Goal: Ask a question

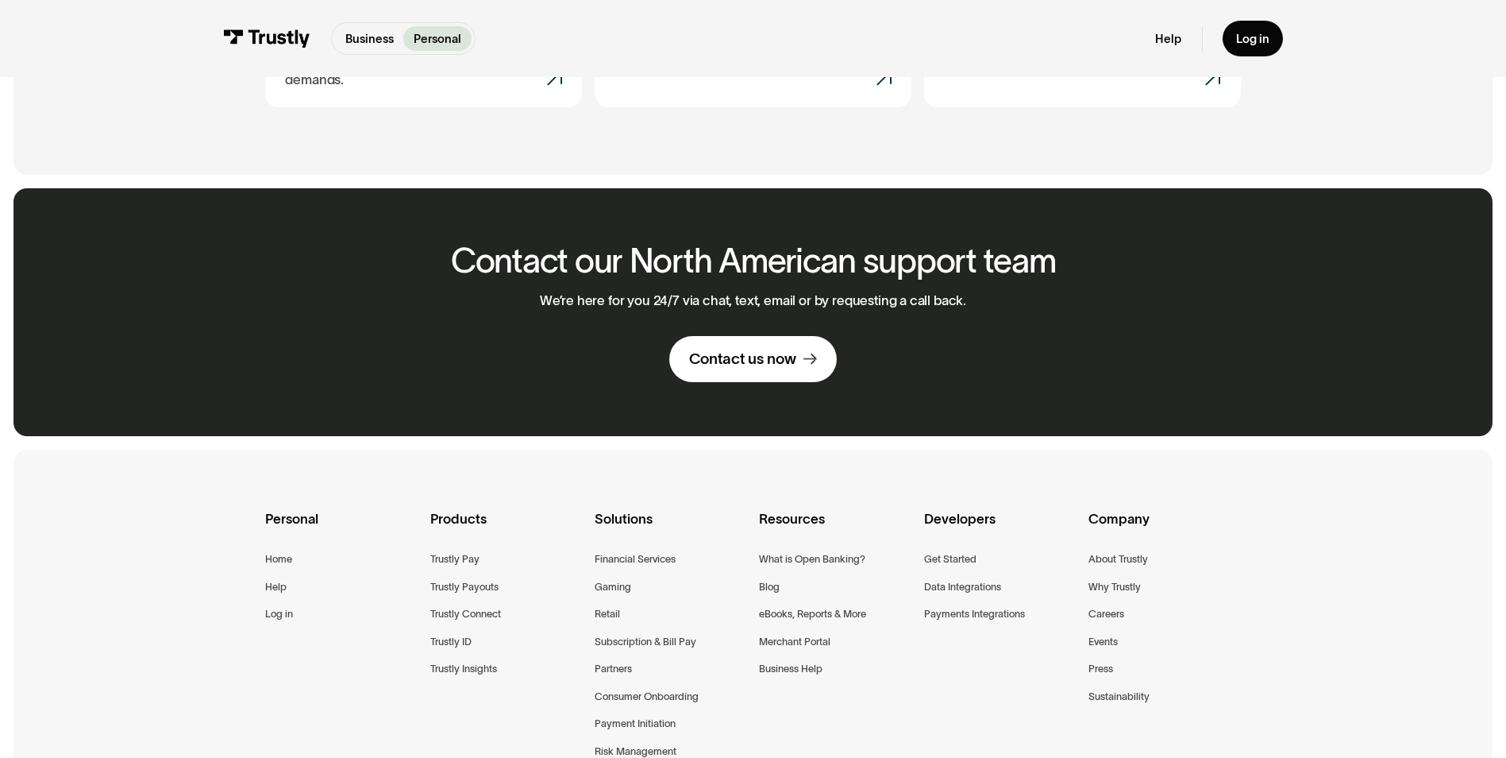
scroll to position [963, 0]
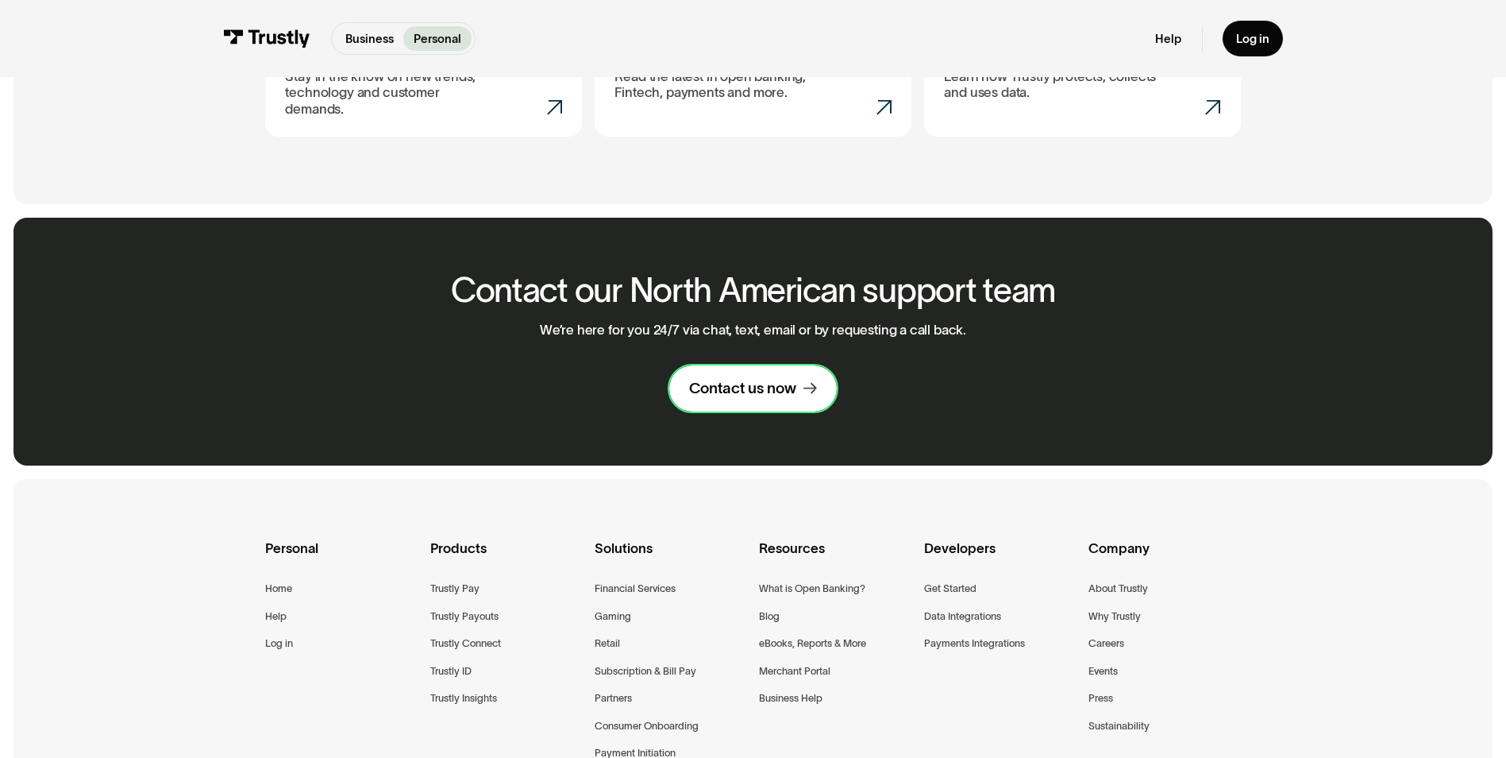
click at [729, 379] on div "Contact us now" at bounding box center [742, 389] width 107 height 20
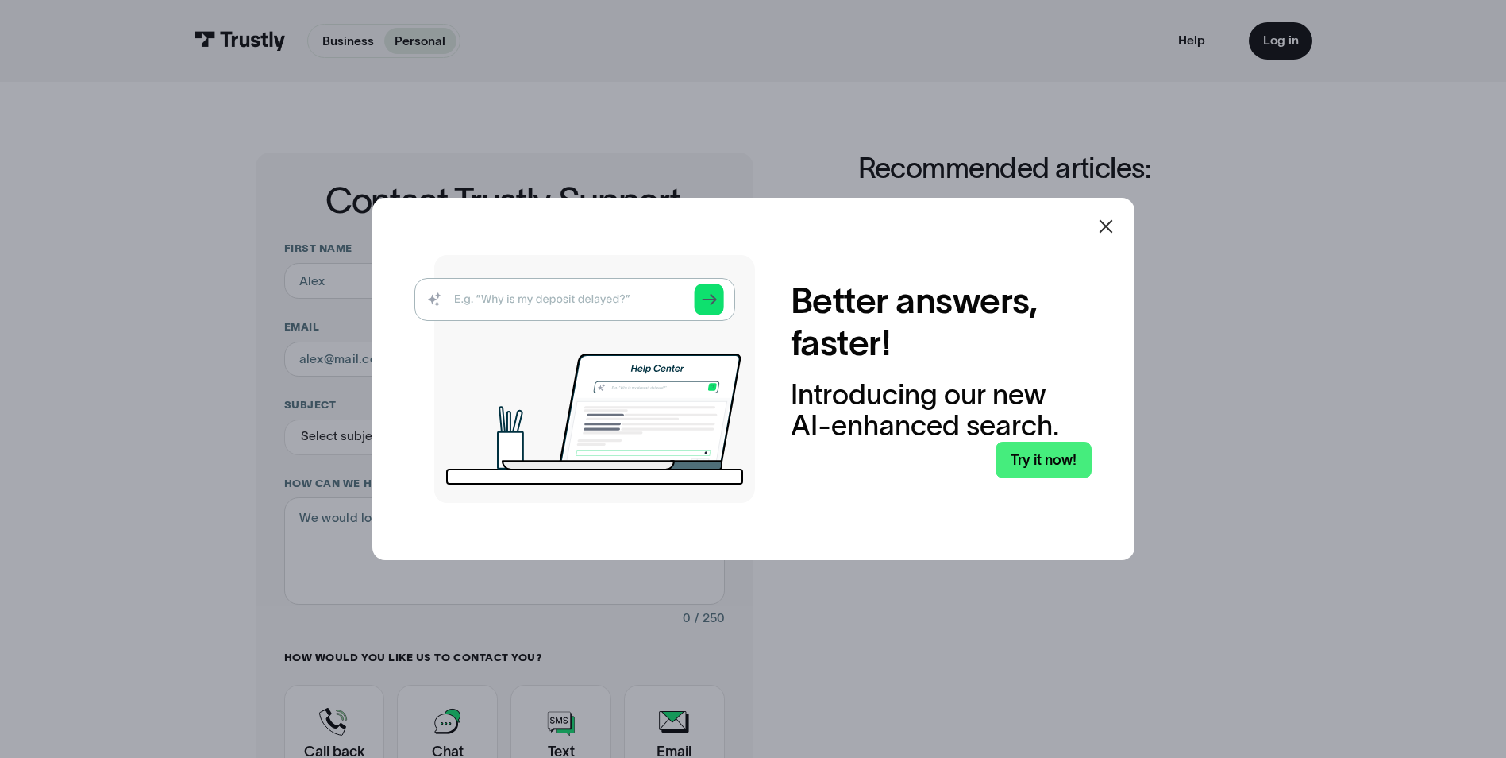
click at [1113, 222] on icon at bounding box center [1106, 226] width 19 height 19
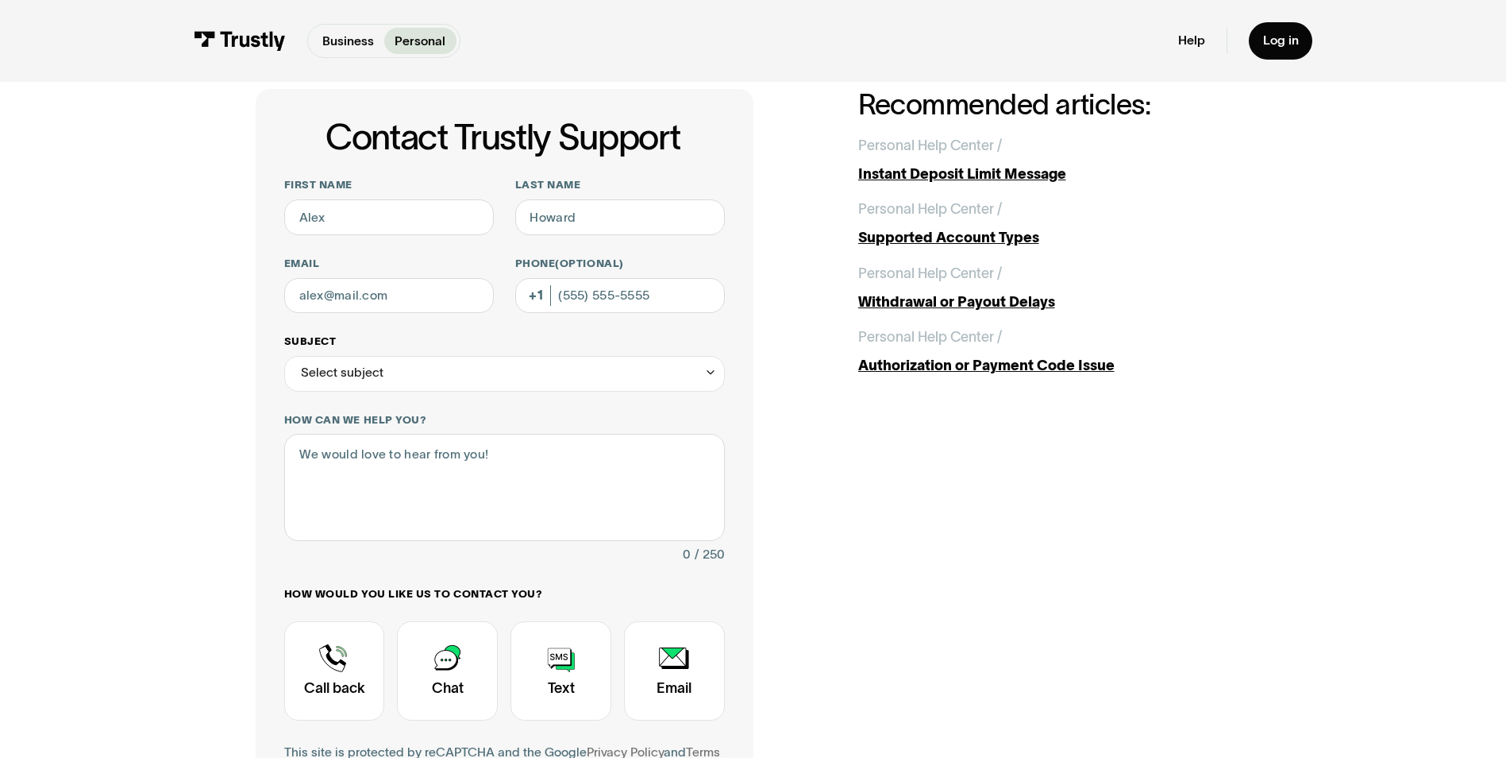
scroll to position [238, 0]
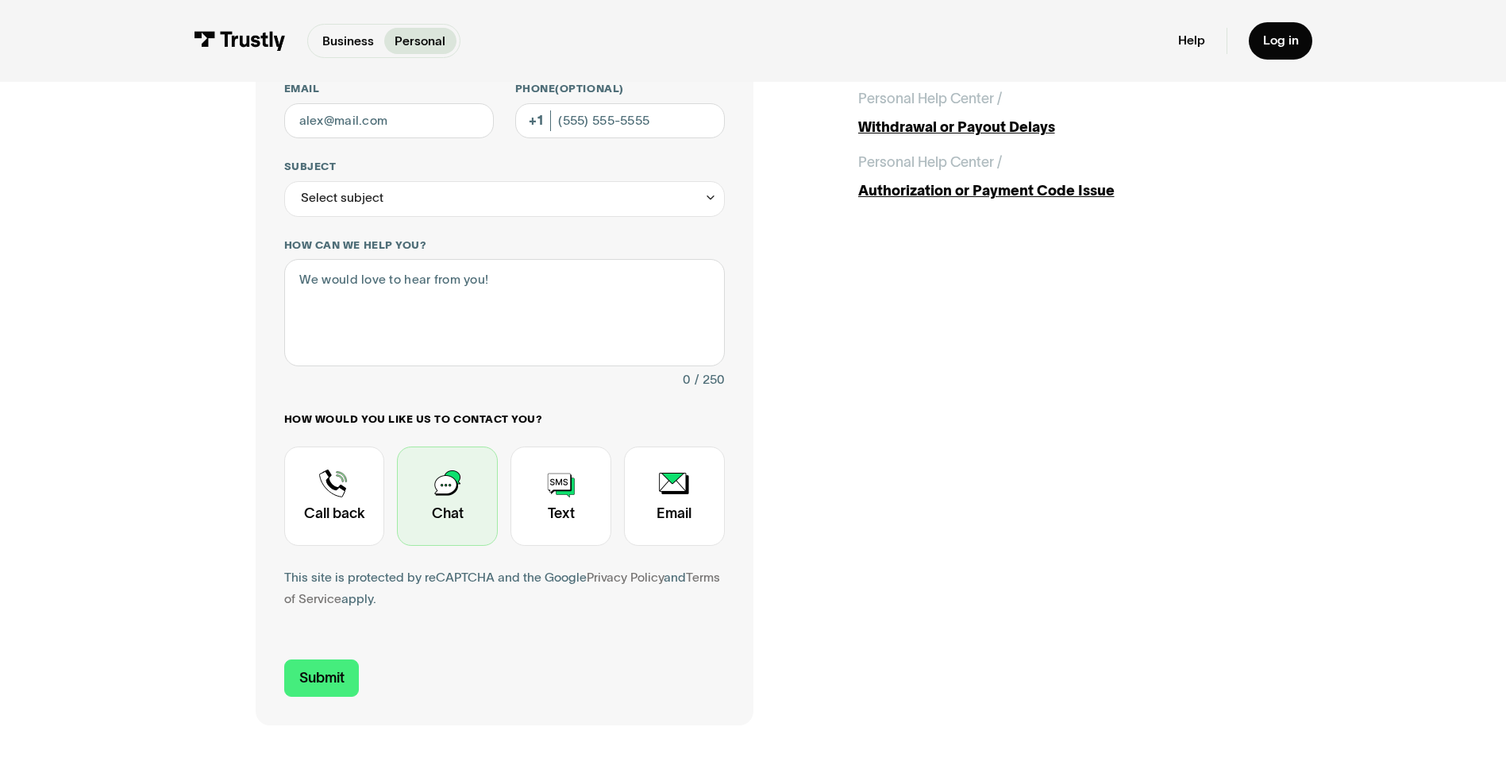
click at [450, 492] on div "Contact Trustly Support" at bounding box center [447, 495] width 101 height 99
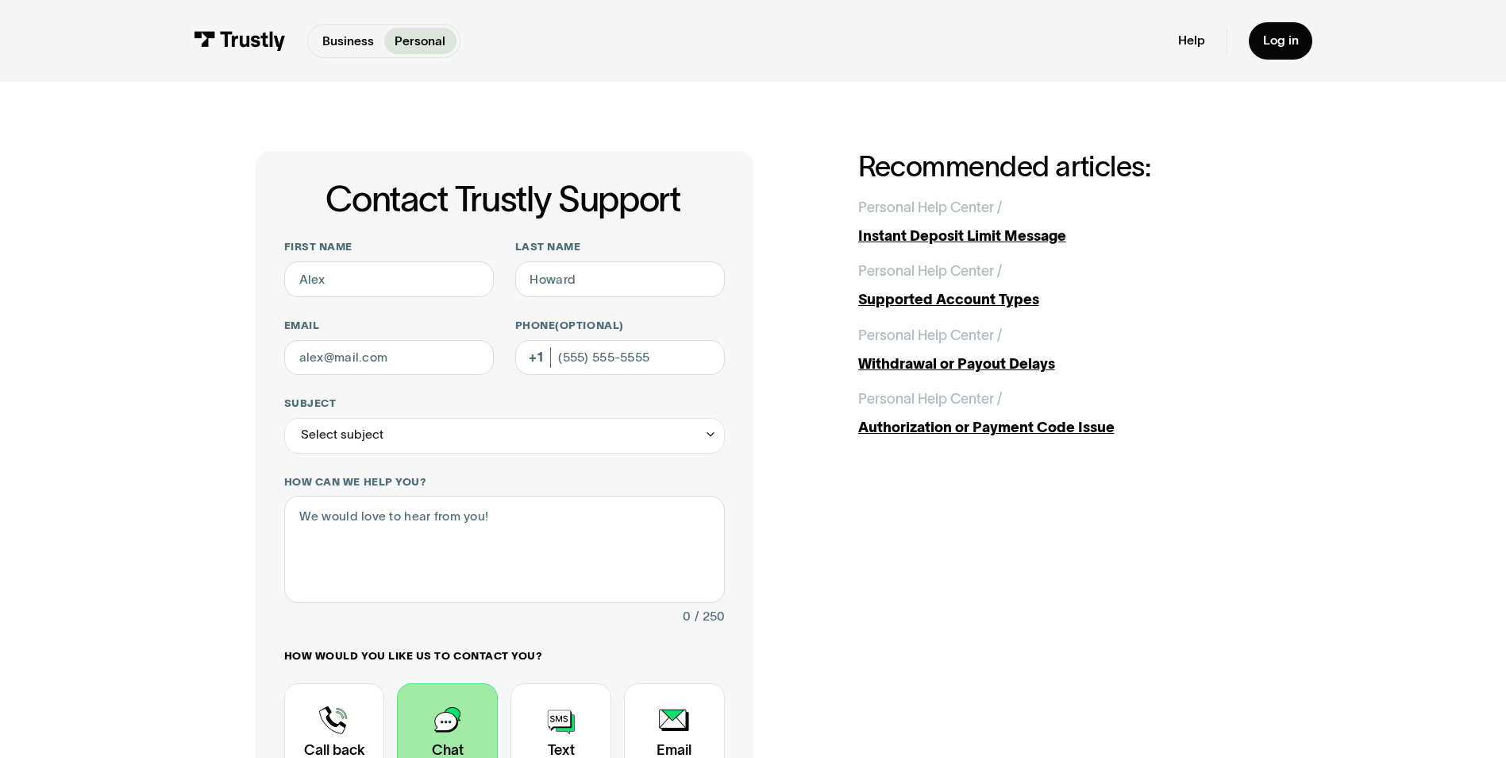
scroll to position [0, 0]
click at [355, 287] on input "First name" at bounding box center [389, 281] width 210 height 36
type input "[PERSON_NAME]"
type input "Elder"
type input "[EMAIL_ADDRESS][DOMAIN_NAME]"
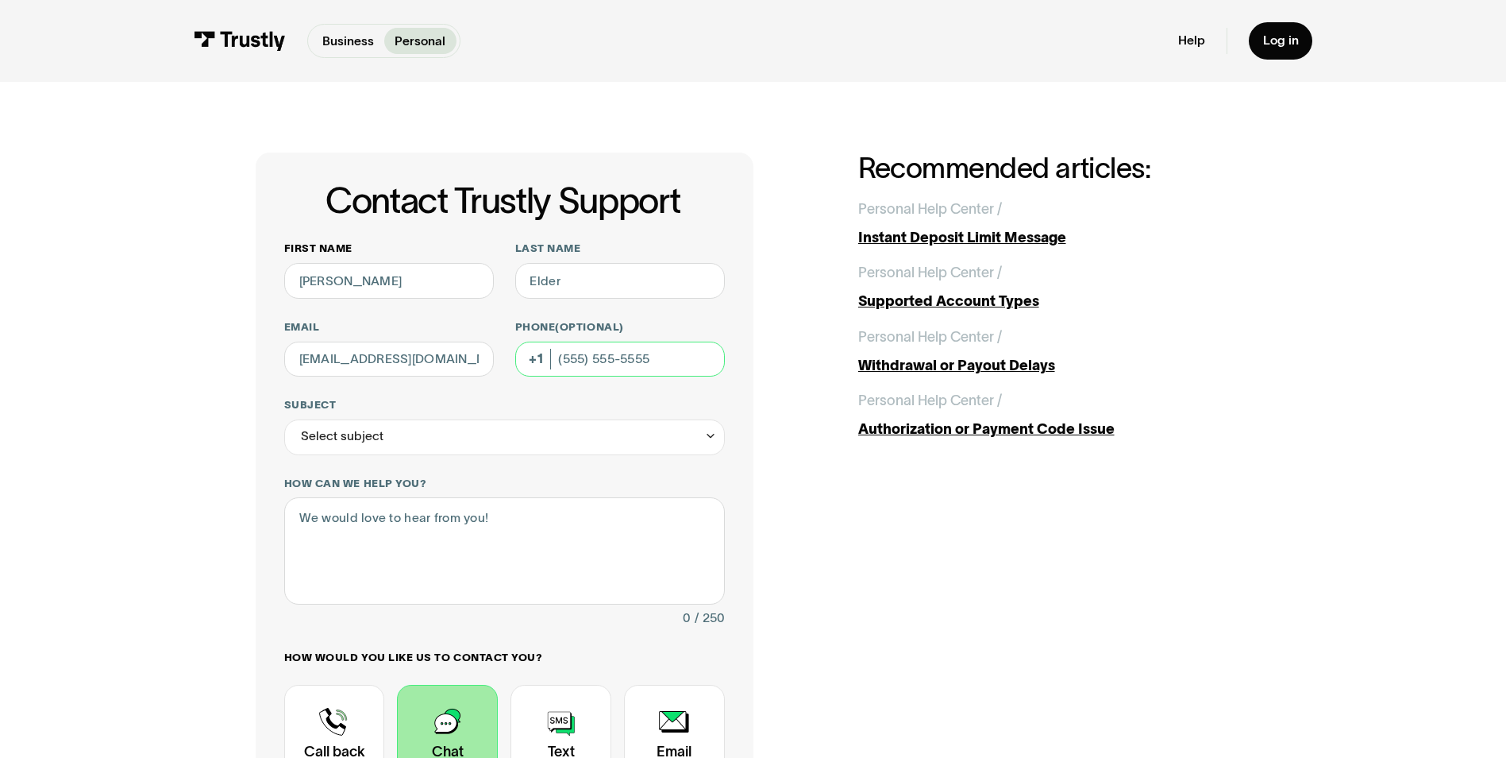
type input "[PHONE_NUMBER]"
click at [432, 435] on div "Select subject" at bounding box center [504, 437] width 441 height 36
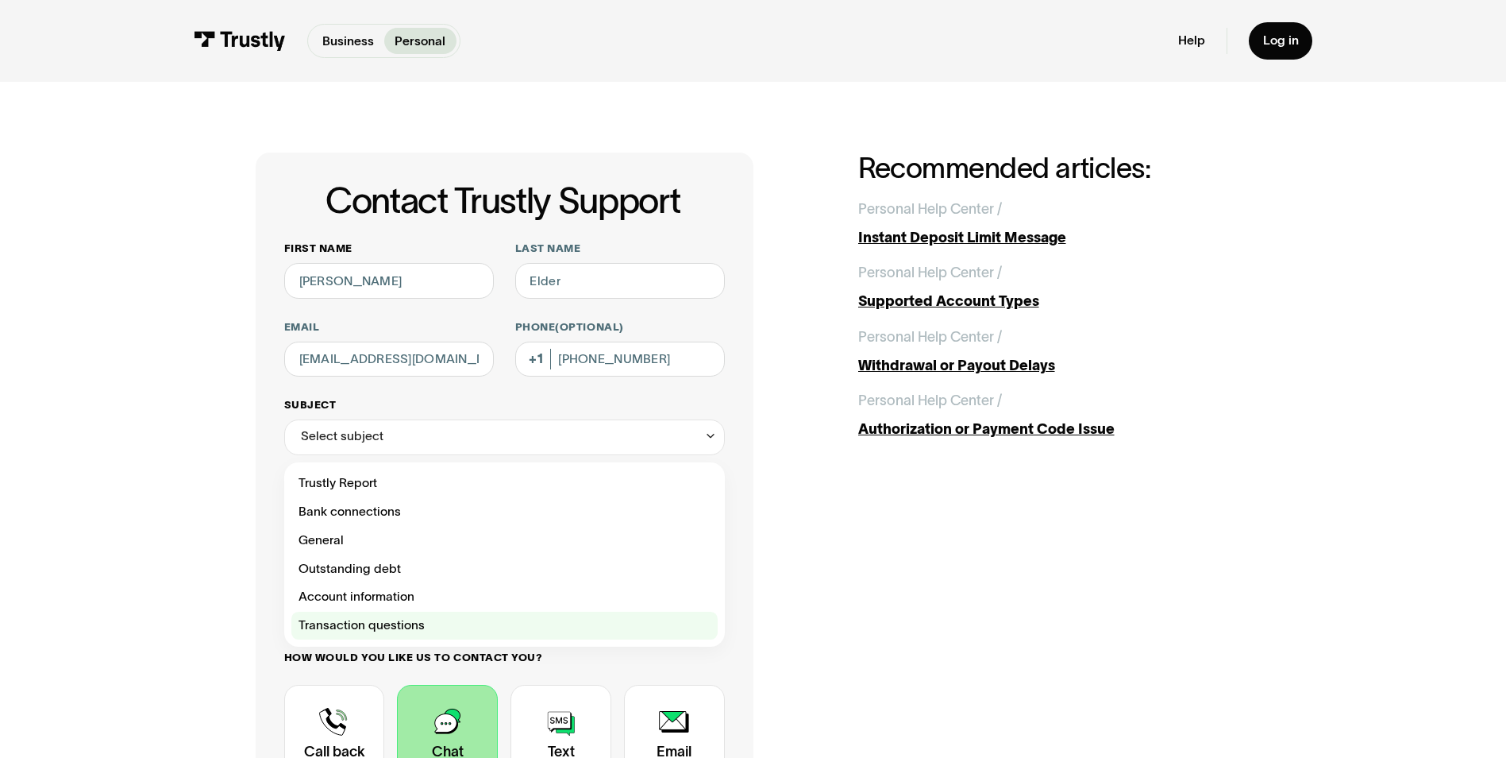
click at [358, 629] on div "Contact Trustly Support" at bounding box center [504, 625] width 426 height 29
type input "**********"
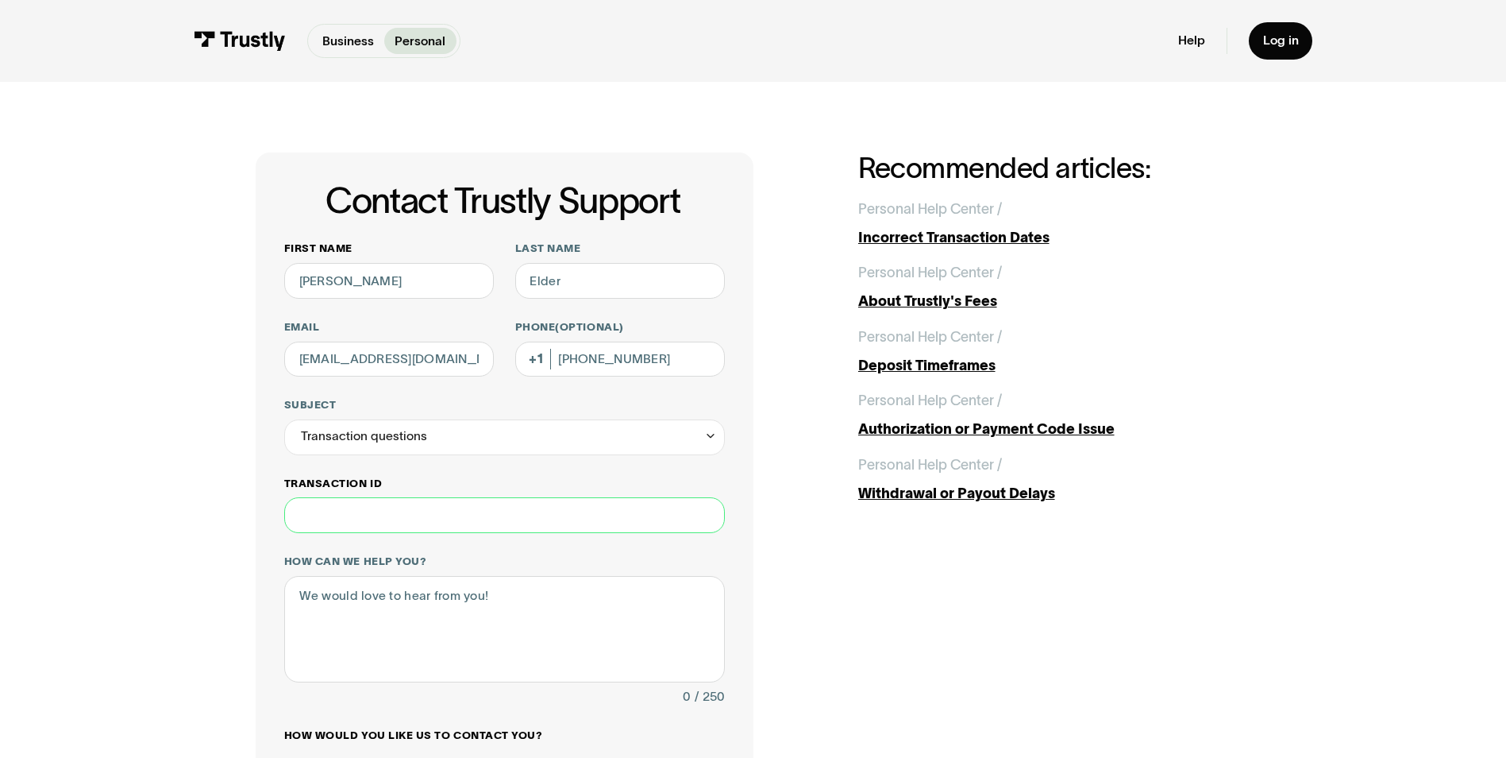
click at [346, 517] on input "Transaction ID" at bounding box center [504, 515] width 441 height 36
paste input "**********"
type input "**********"
click at [340, 602] on textarea "How can we help you?" at bounding box center [504, 629] width 441 height 106
click at [581, 600] on textarea "The transaction has been pending for 3 days" at bounding box center [504, 629] width 441 height 106
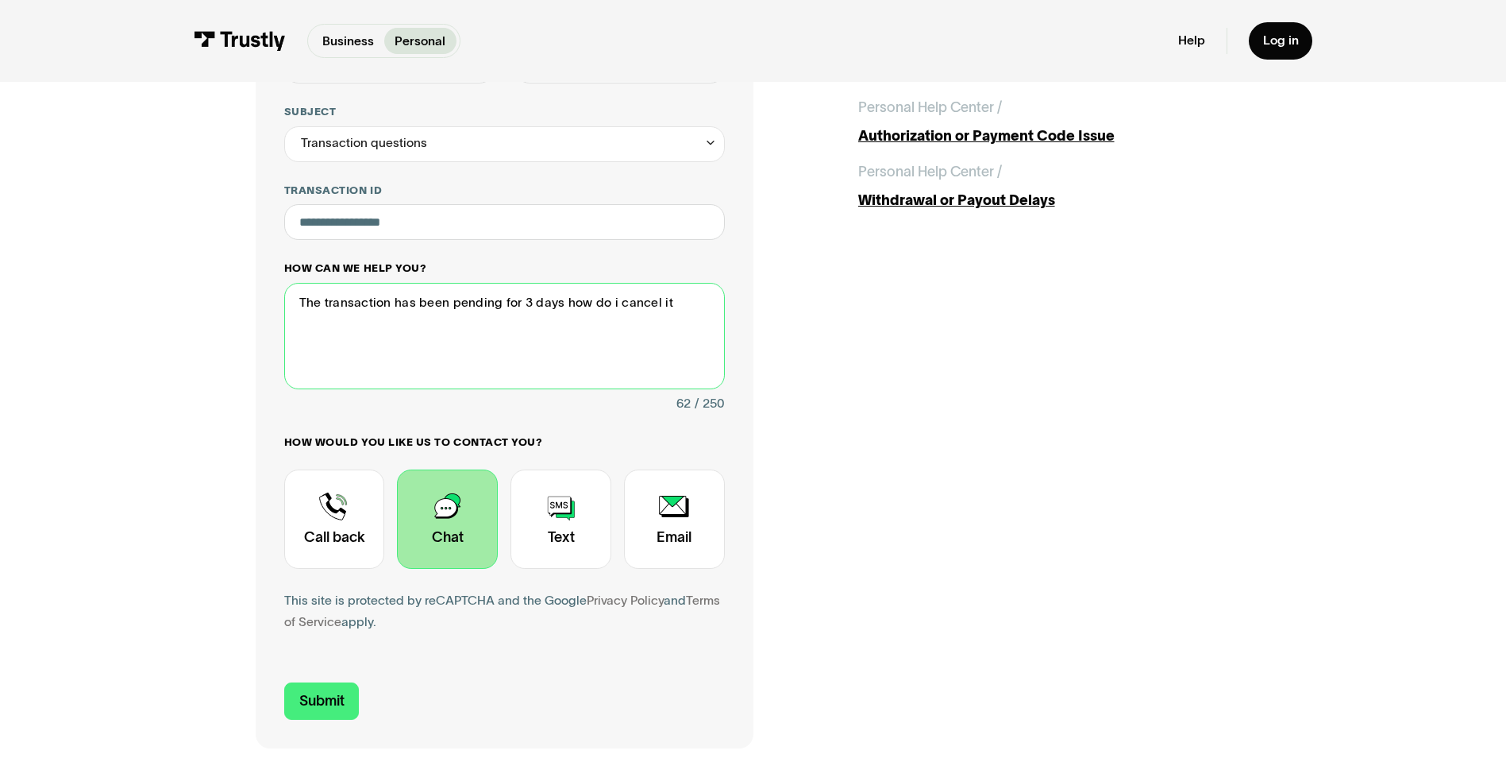
scroll to position [318, 0]
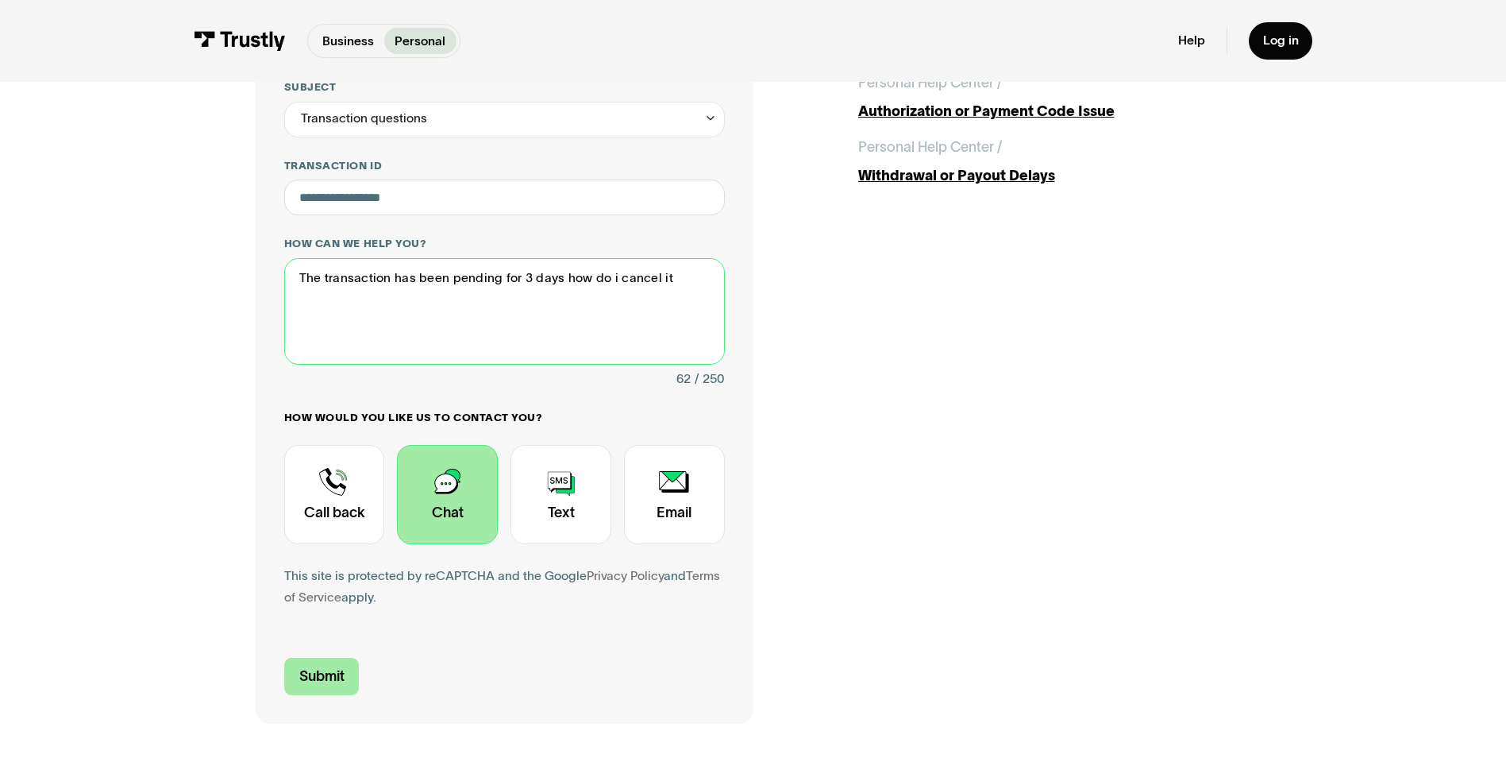
type textarea "The transaction has been pending for 3 days how do i cancel it"
click at [329, 685] on input "Submit" at bounding box center [321, 676] width 75 height 37
type input "[PHONE_NUMBER]"
